Goal: Information Seeking & Learning: Learn about a topic

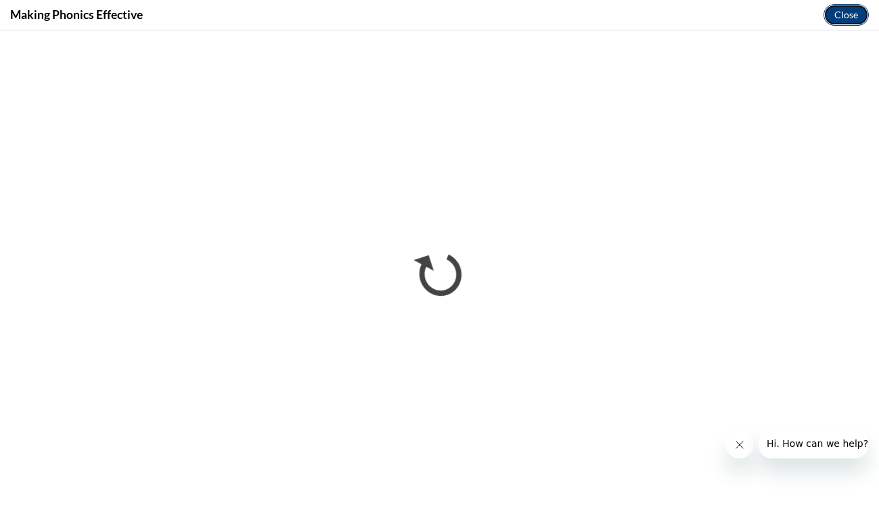
click at [837, 15] on button "Close" at bounding box center [846, 15] width 45 height 22
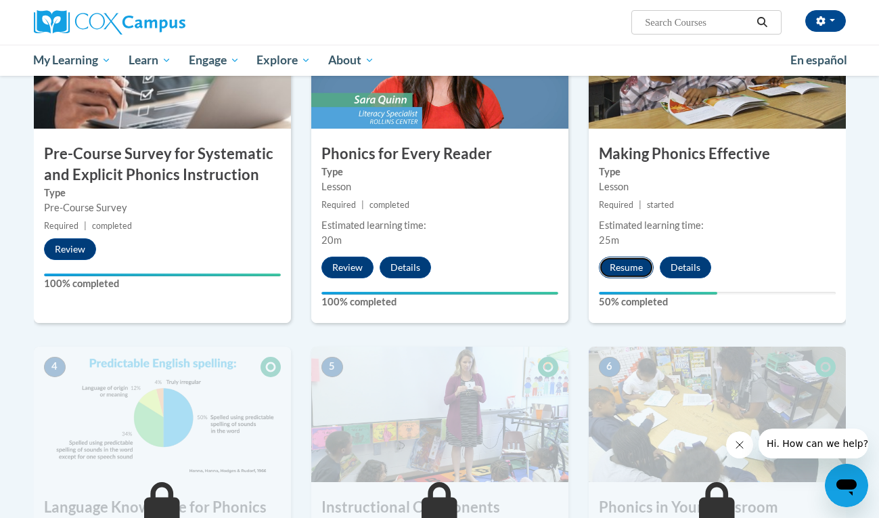
click at [632, 267] on button "Resume" at bounding box center [626, 268] width 55 height 22
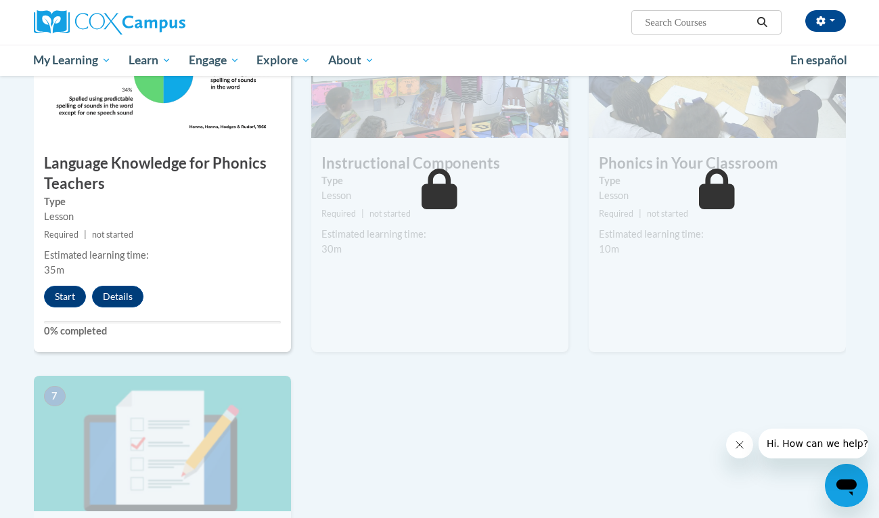
scroll to position [726, 0]
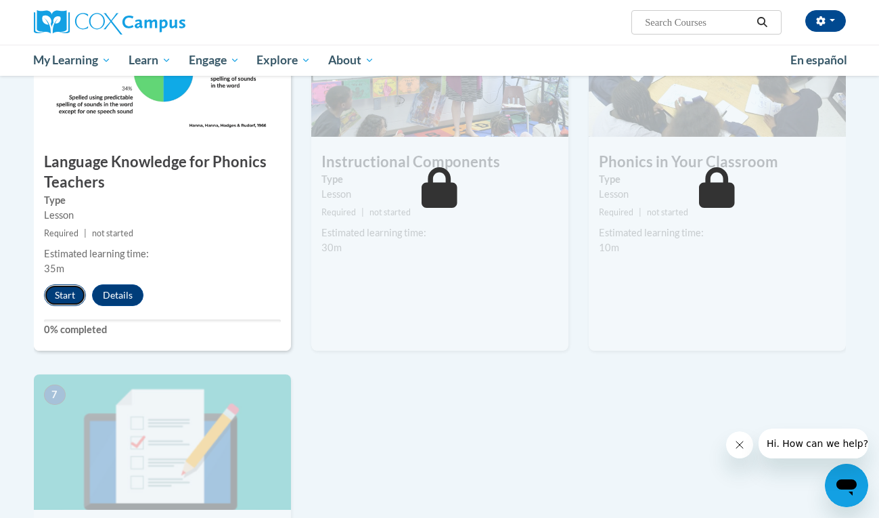
click at [70, 301] on button "Start" at bounding box center [65, 295] width 42 height 22
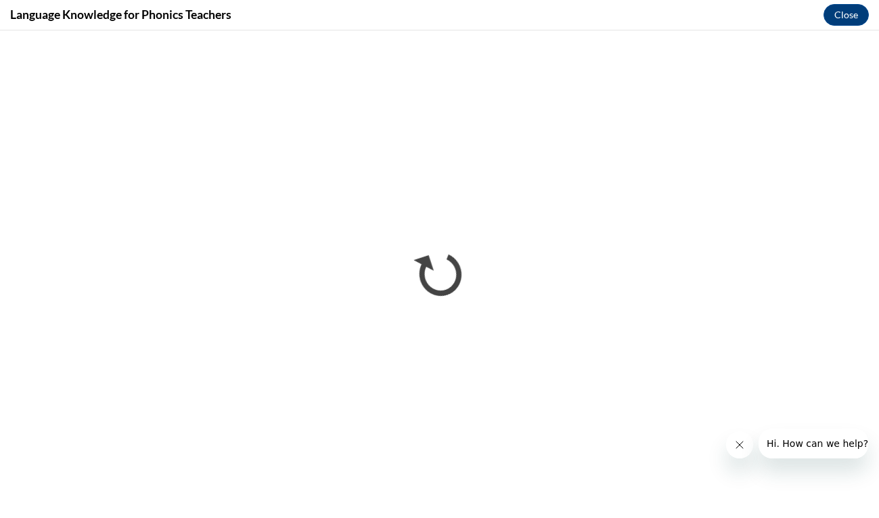
scroll to position [0, 0]
